Goal: Task Accomplishment & Management: Use online tool/utility

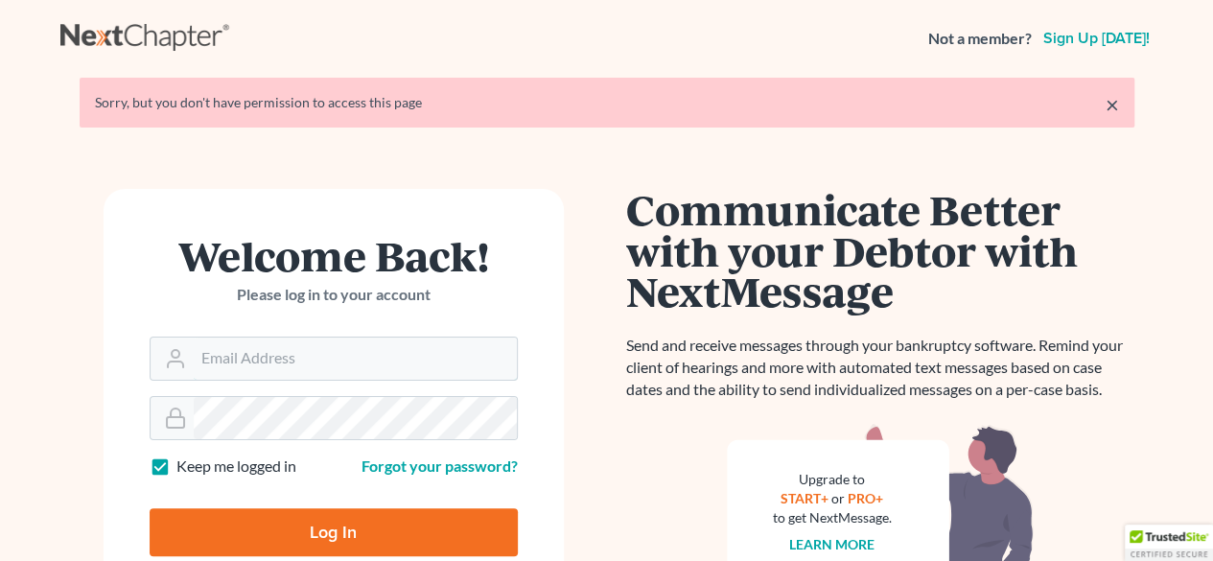
type input "[PERSON_NAME][EMAIL_ADDRESS][DOMAIN_NAME]"
click at [288, 520] on input "Log In" at bounding box center [334, 532] width 368 height 48
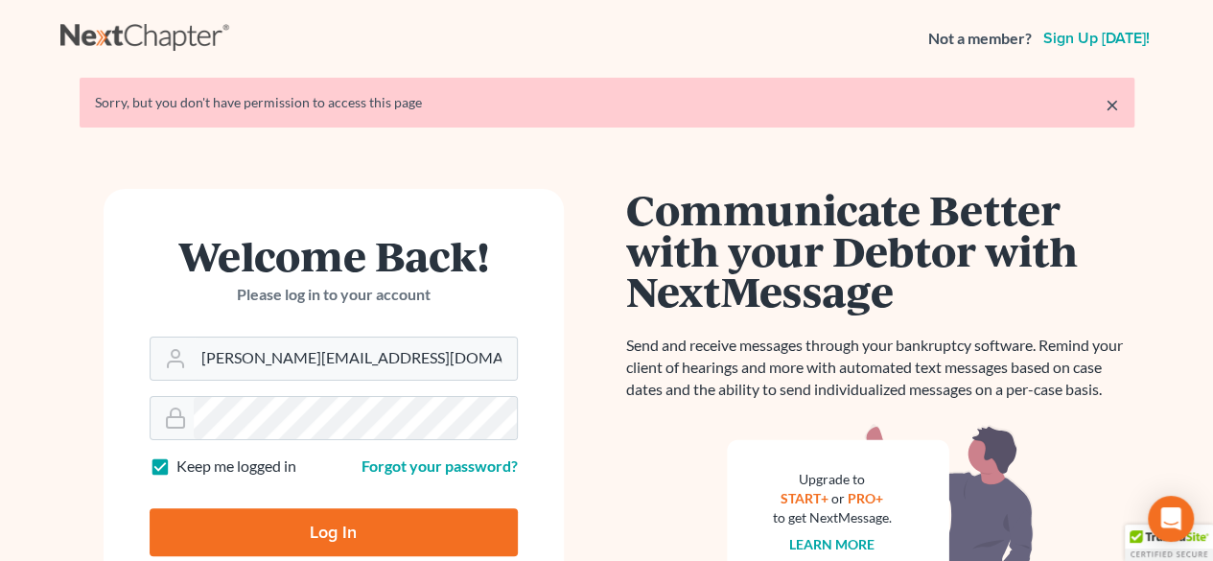
type input "Thinking..."
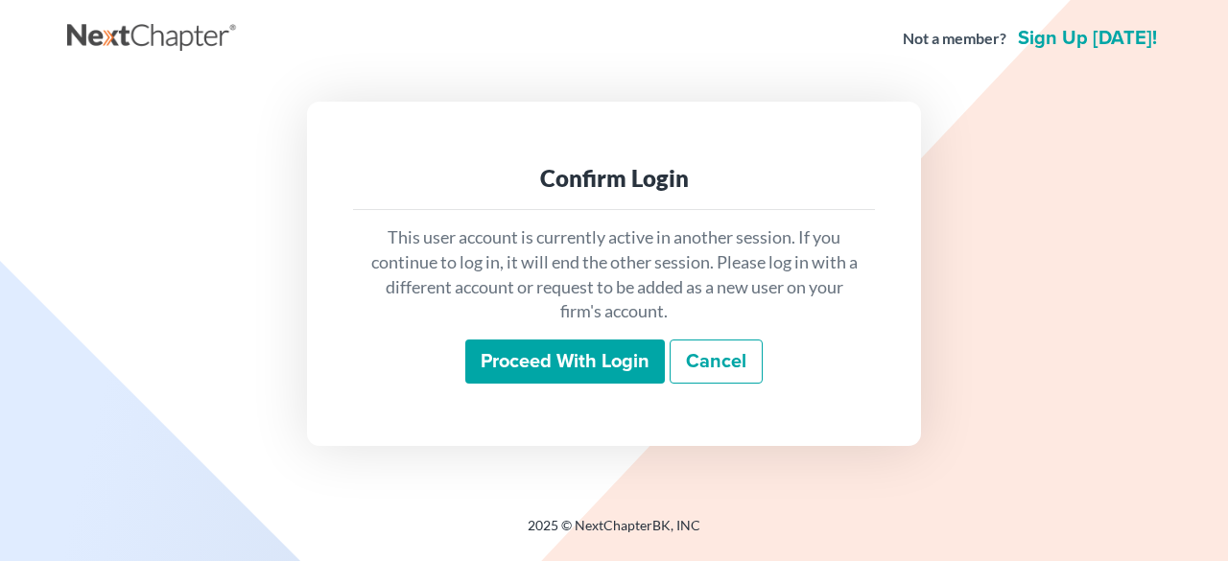
click at [575, 341] on input "Proceed with login" at bounding box center [564, 362] width 199 height 44
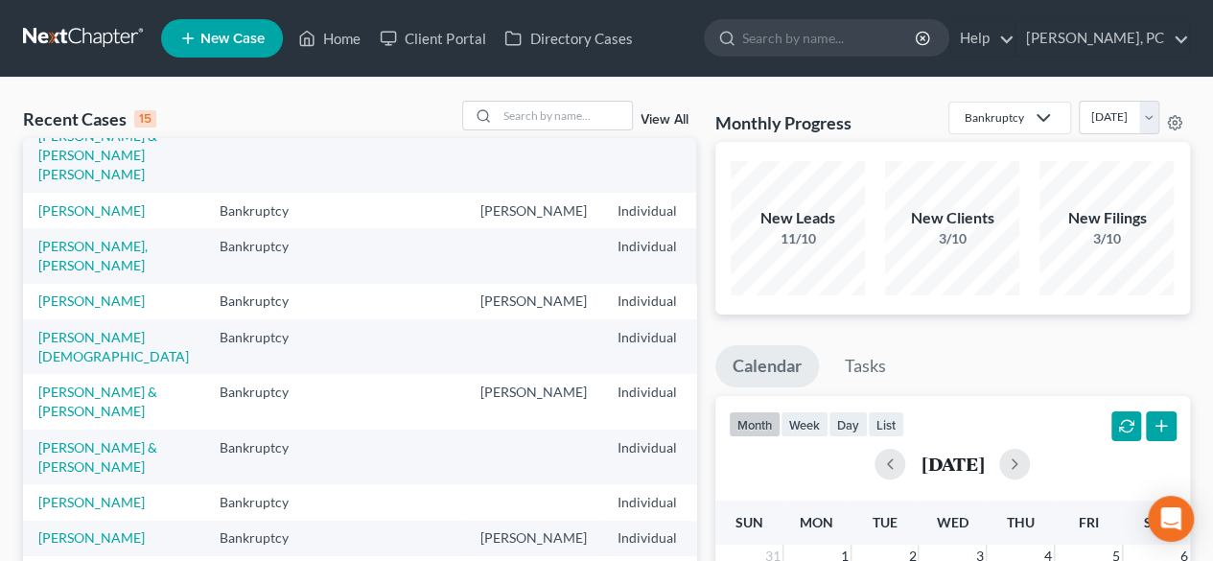
scroll to position [192, 0]
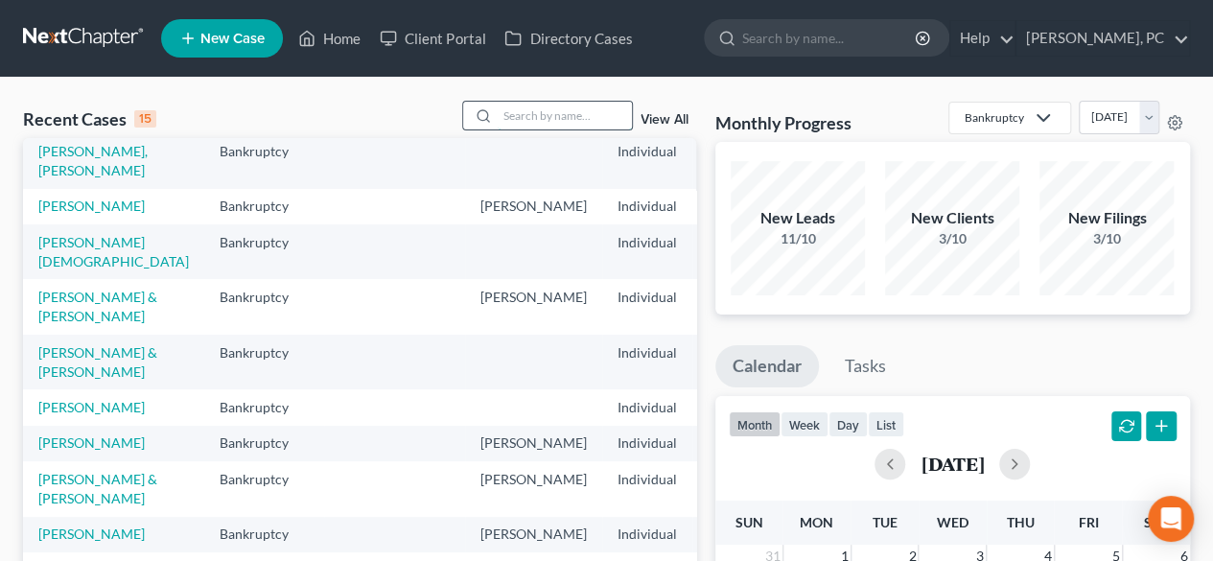
click at [593, 125] on input "search" at bounding box center [565, 116] width 134 height 28
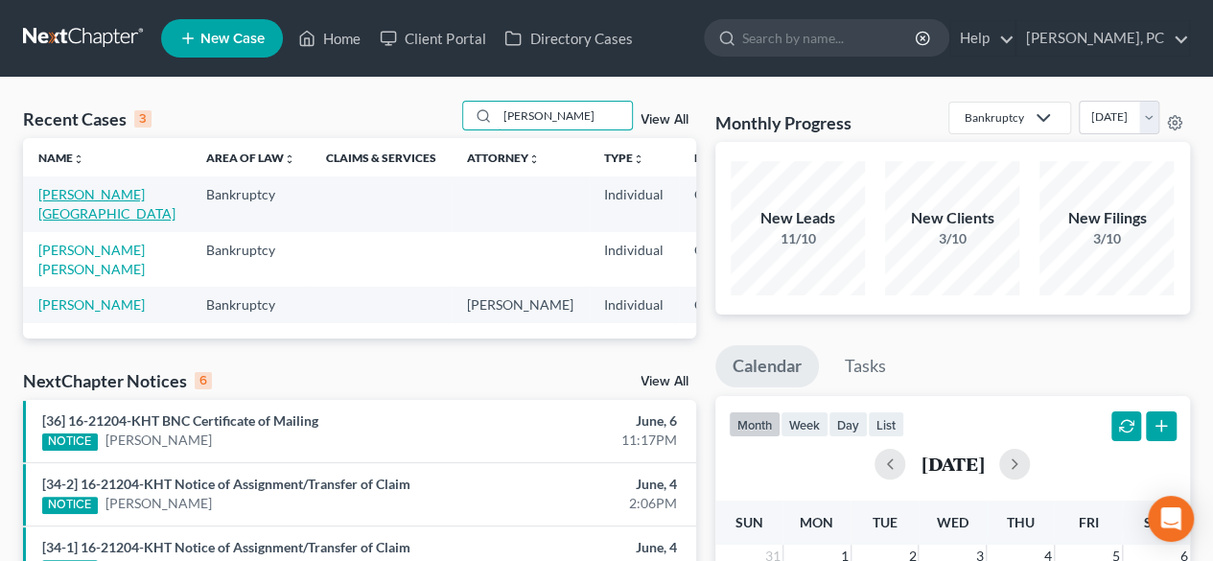
type input "hoover"
click at [61, 210] on link "Hoover, Shelby" at bounding box center [106, 203] width 137 height 35
